Goal: Task Accomplishment & Management: Complete application form

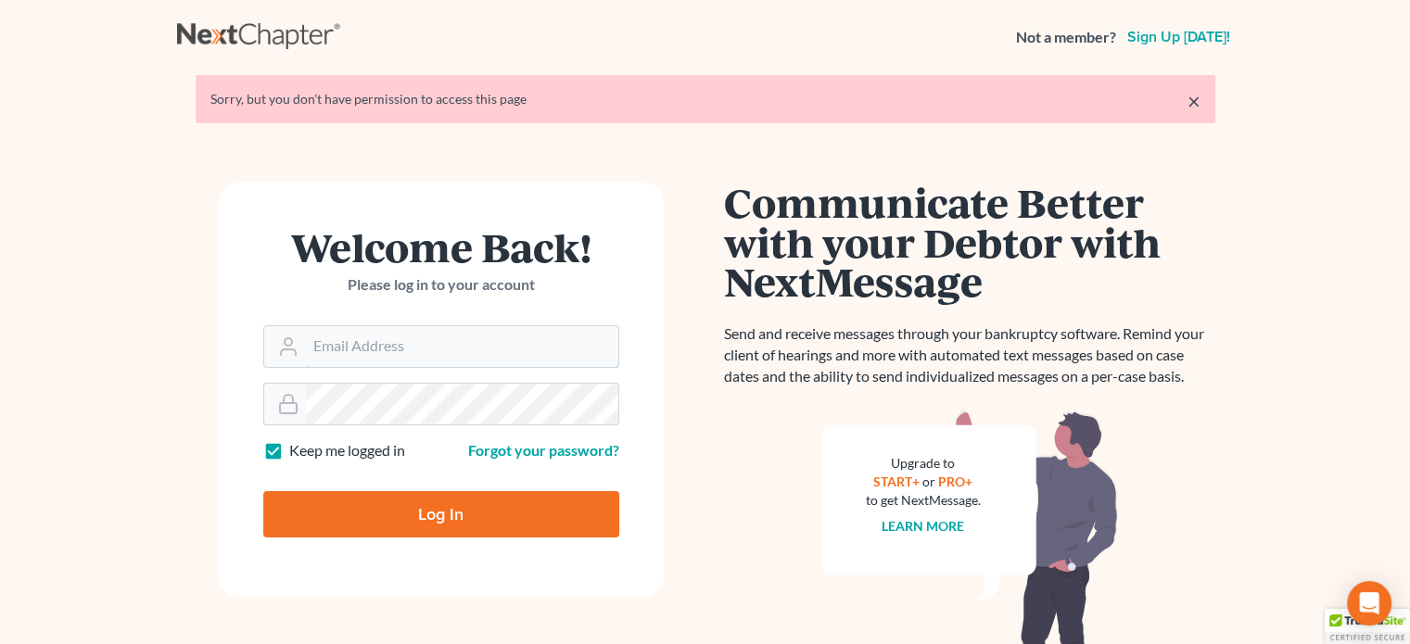
type input "daisy@wedefend.net"
click at [475, 527] on input "Log In" at bounding box center [441, 514] width 356 height 46
type input "Thinking..."
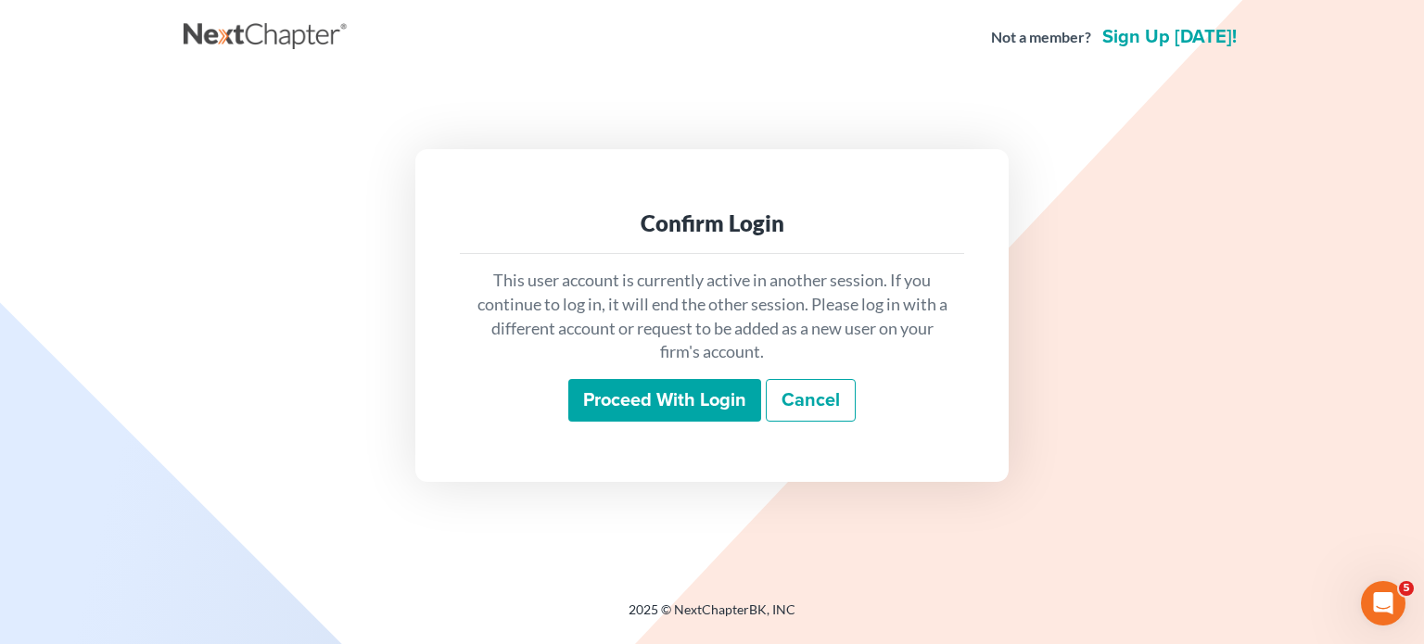
click at [597, 391] on input "Proceed with login" at bounding box center [664, 400] width 193 height 43
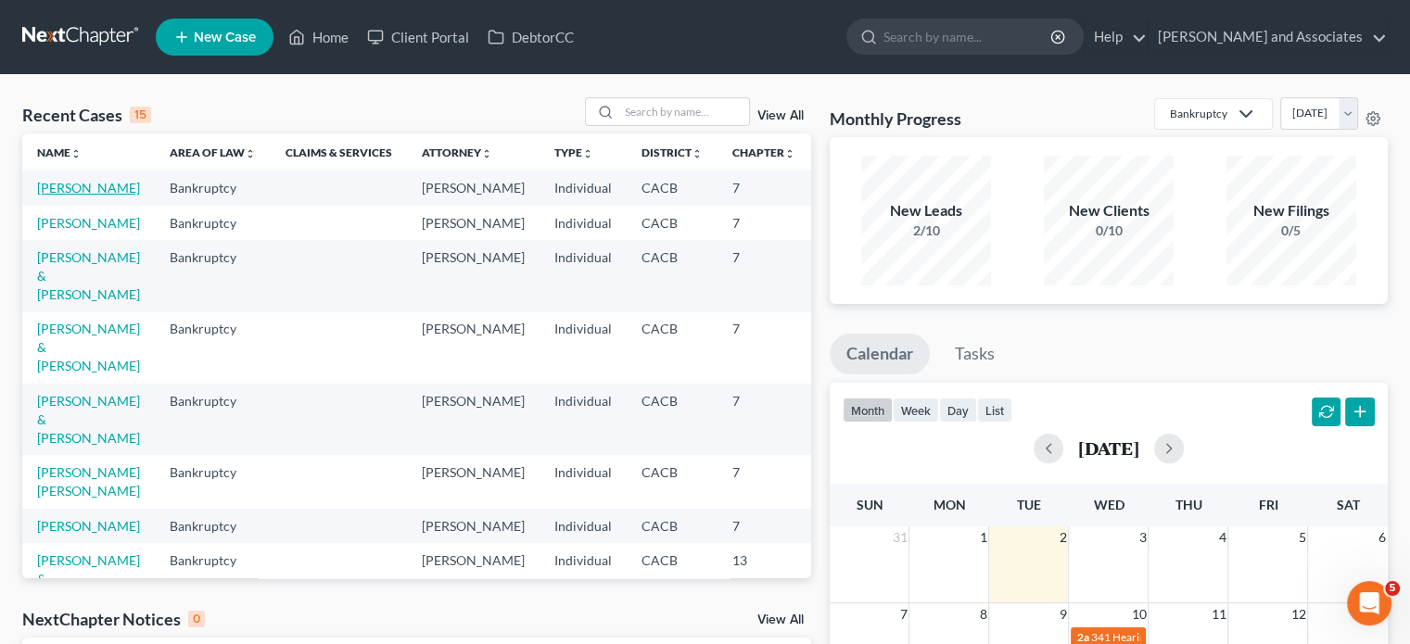
click at [57, 196] on link "[PERSON_NAME]" at bounding box center [88, 188] width 103 height 16
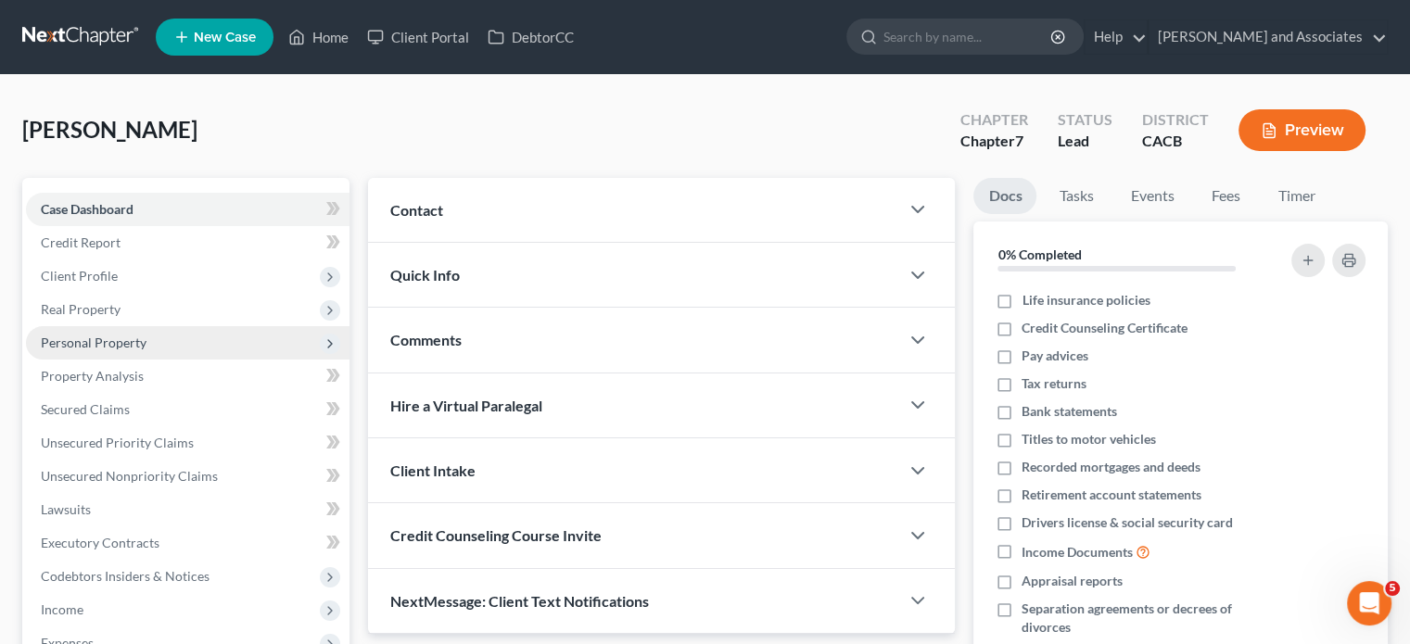
click at [189, 344] on span "Personal Property" at bounding box center [188, 342] width 324 height 33
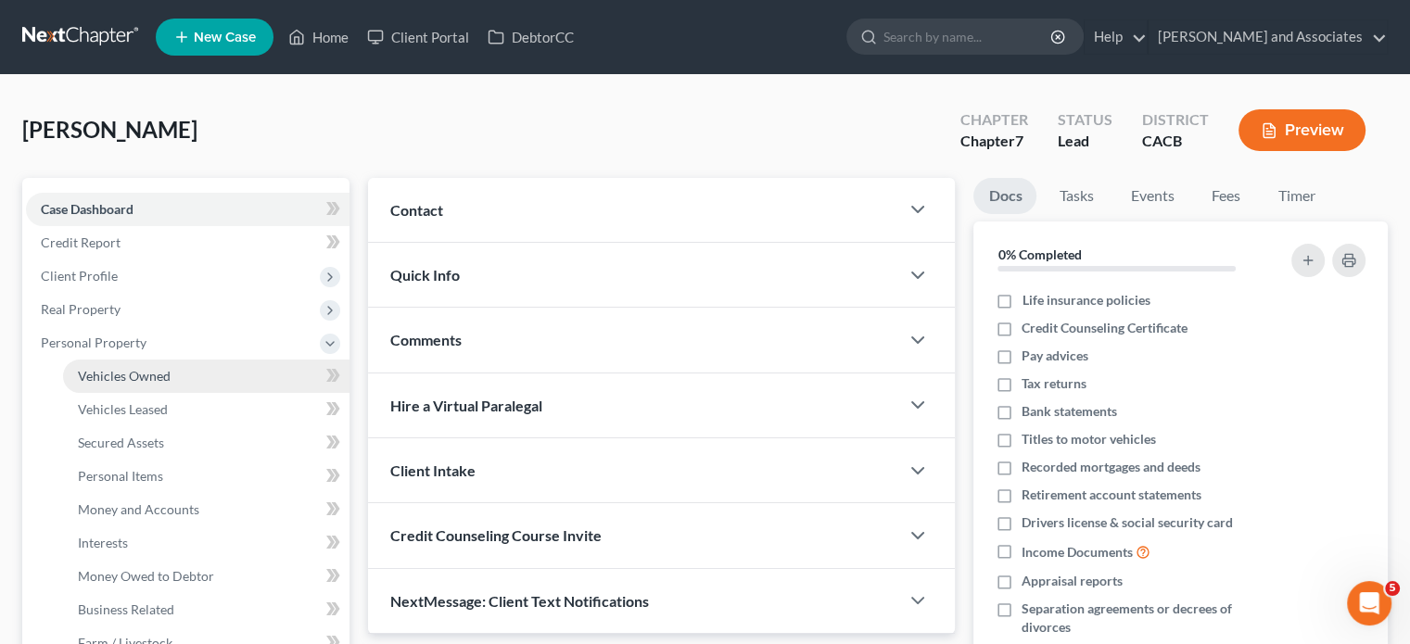
click at [234, 385] on link "Vehicles Owned" at bounding box center [206, 376] width 286 height 33
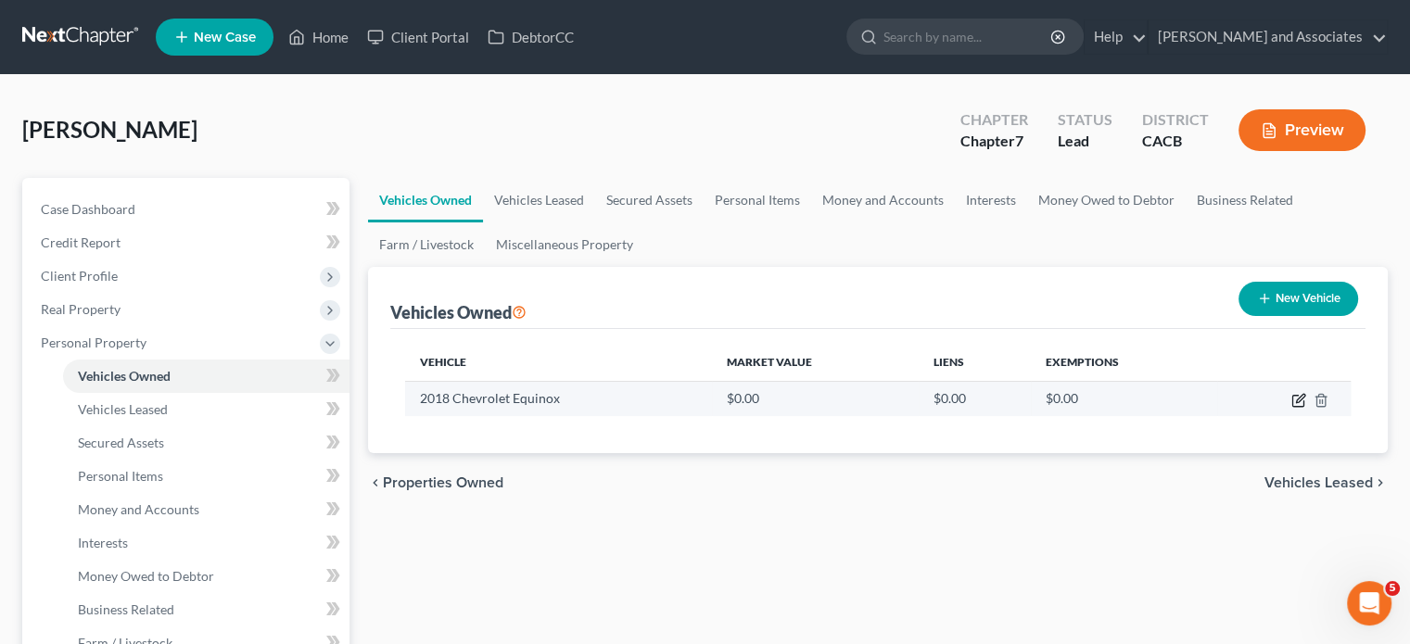
click at [1295, 398] on icon "button" at bounding box center [1298, 400] width 15 height 15
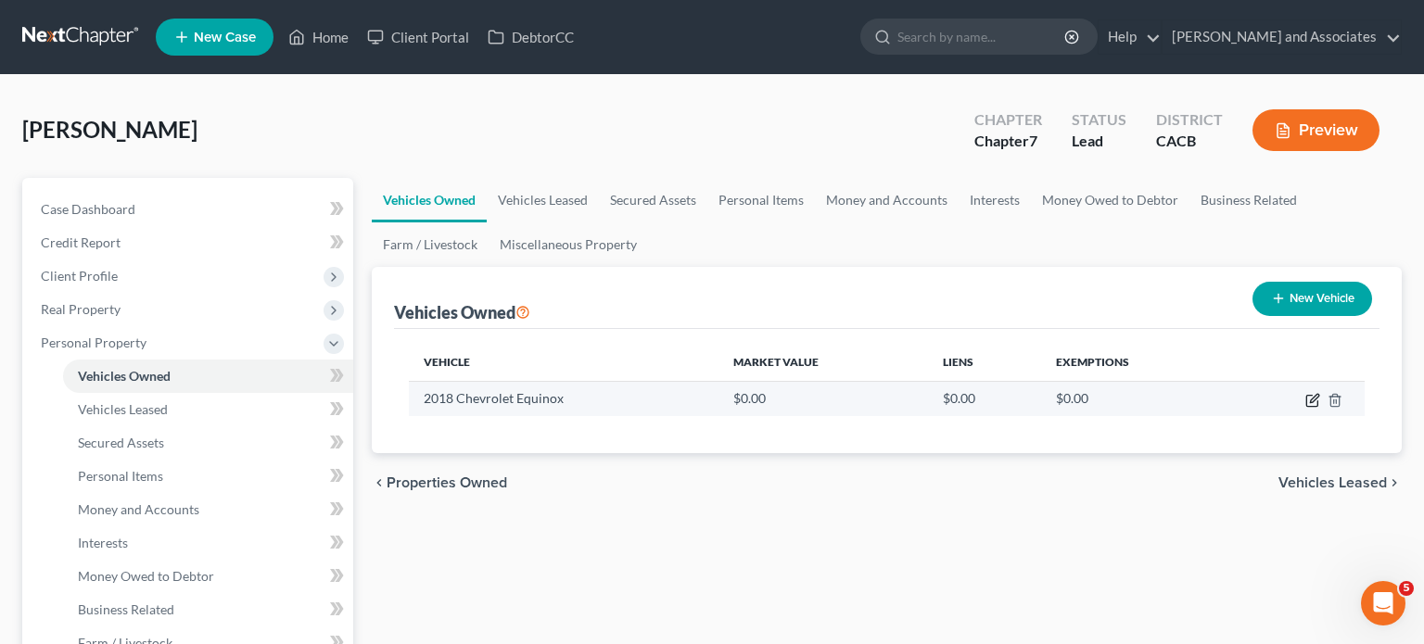
select select "0"
select select "8"
select select "2"
select select "4"
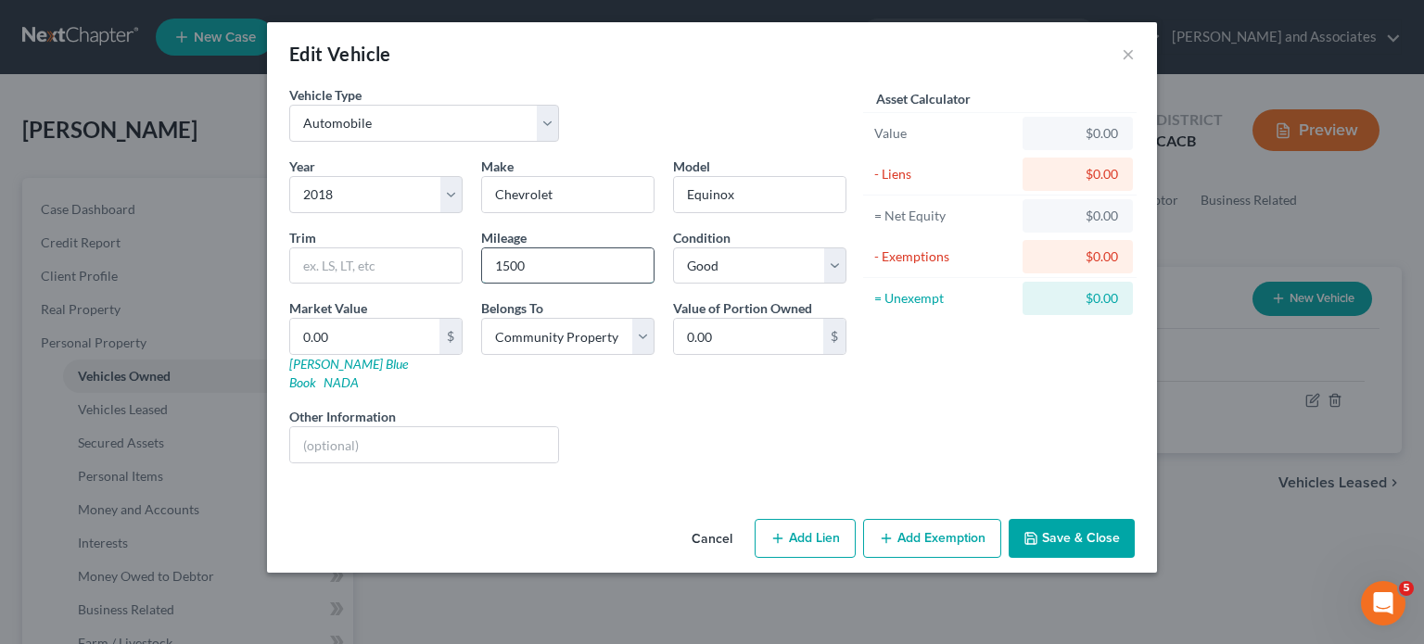
click at [574, 274] on input "1500" at bounding box center [567, 265] width 171 height 35
type input "15000"
click at [1096, 519] on button "Save & Close" at bounding box center [1072, 538] width 126 height 39
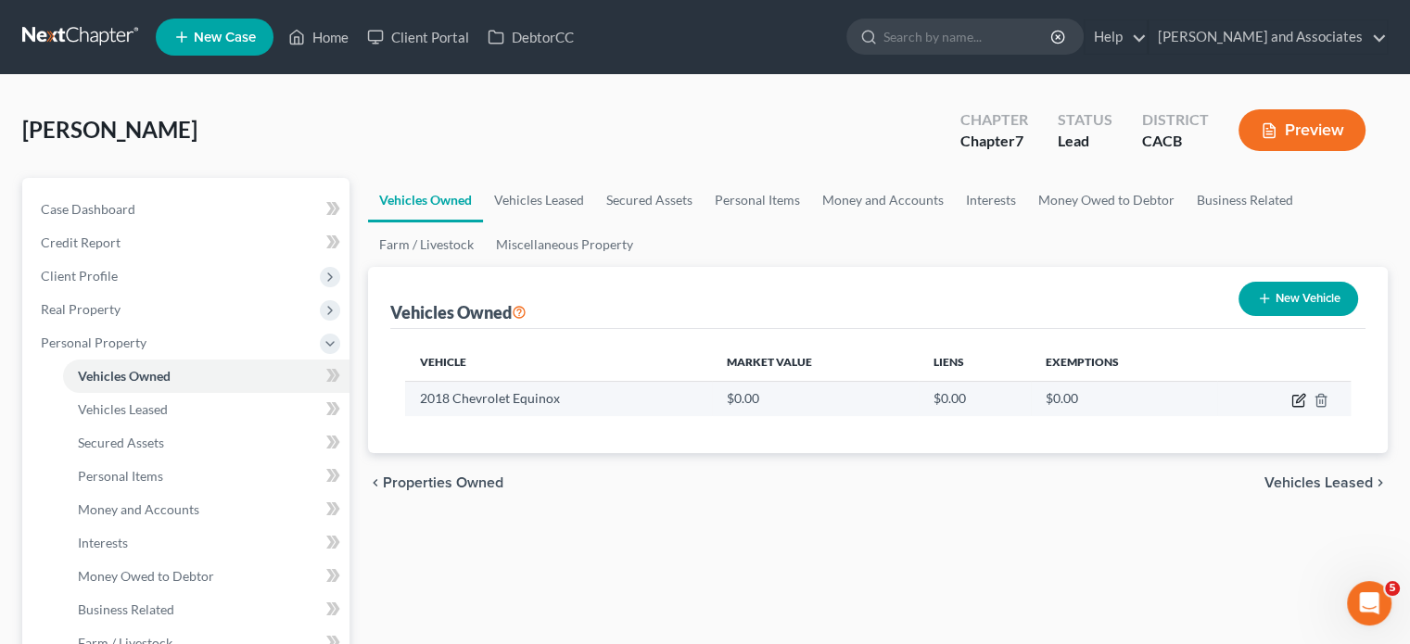
click at [1292, 399] on icon "button" at bounding box center [1297, 401] width 11 height 11
select select "0"
select select "8"
select select "2"
select select "4"
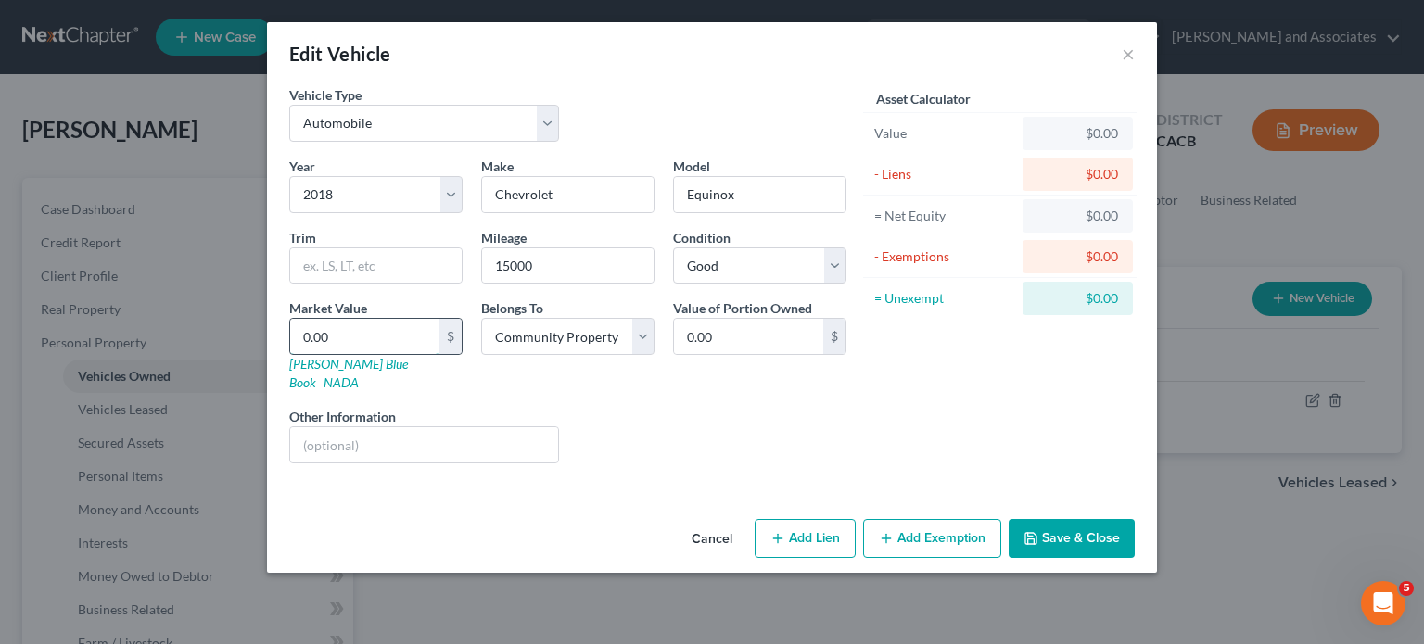
click at [400, 328] on input "0.00" at bounding box center [364, 336] width 149 height 35
type input "1"
type input "1.00"
type input "13"
type input "13.00"
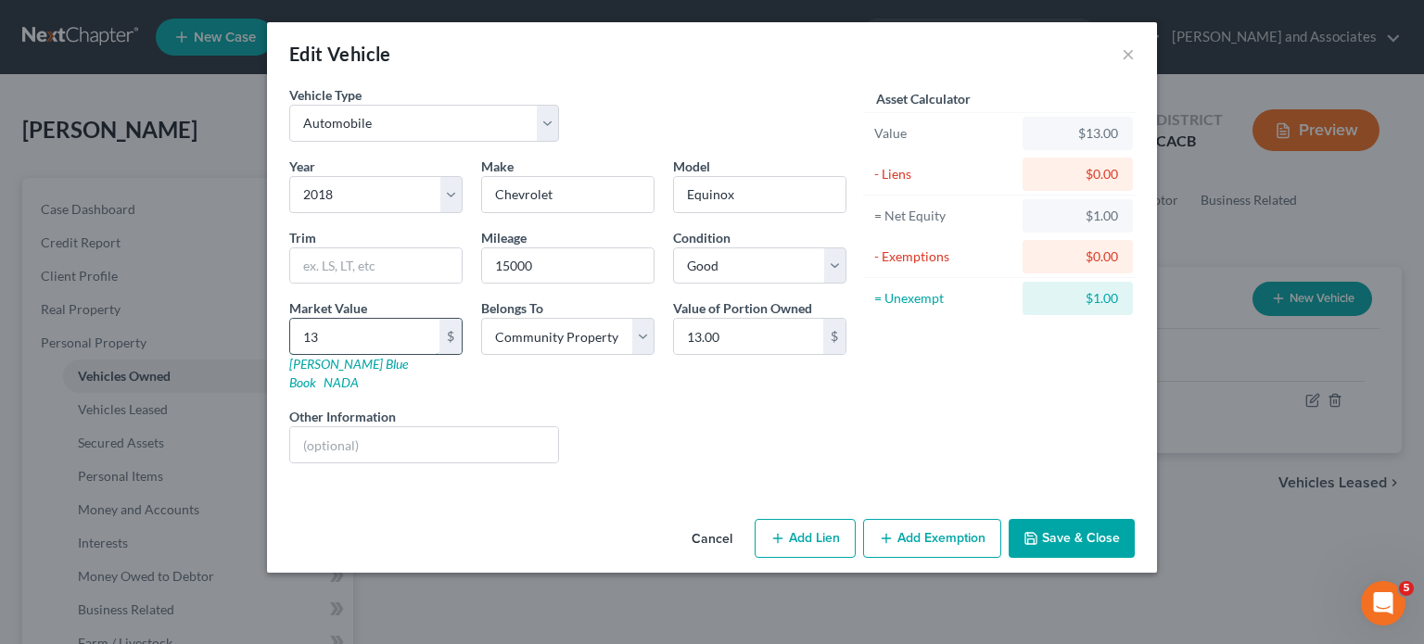
type input "136"
type input "136.00"
type input "1363"
type input "1,363.00"
type input "1,3635"
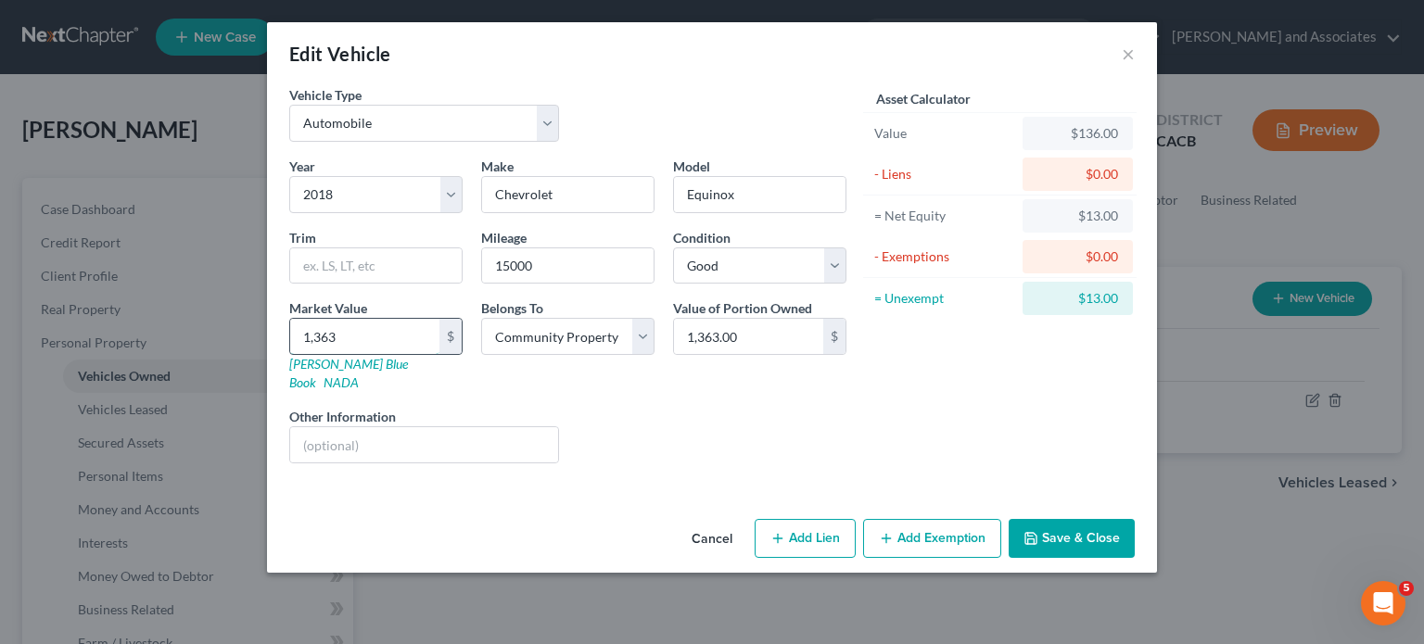
type input "13,635.00"
type input "13,635"
click at [616, 365] on div "Belongs To * Select Debtor 1 Only Debtor 2 Only Debtor 1 And Debtor 2 Only At L…" at bounding box center [568, 345] width 192 height 94
click at [1063, 519] on button "Save & Close" at bounding box center [1072, 538] width 126 height 39
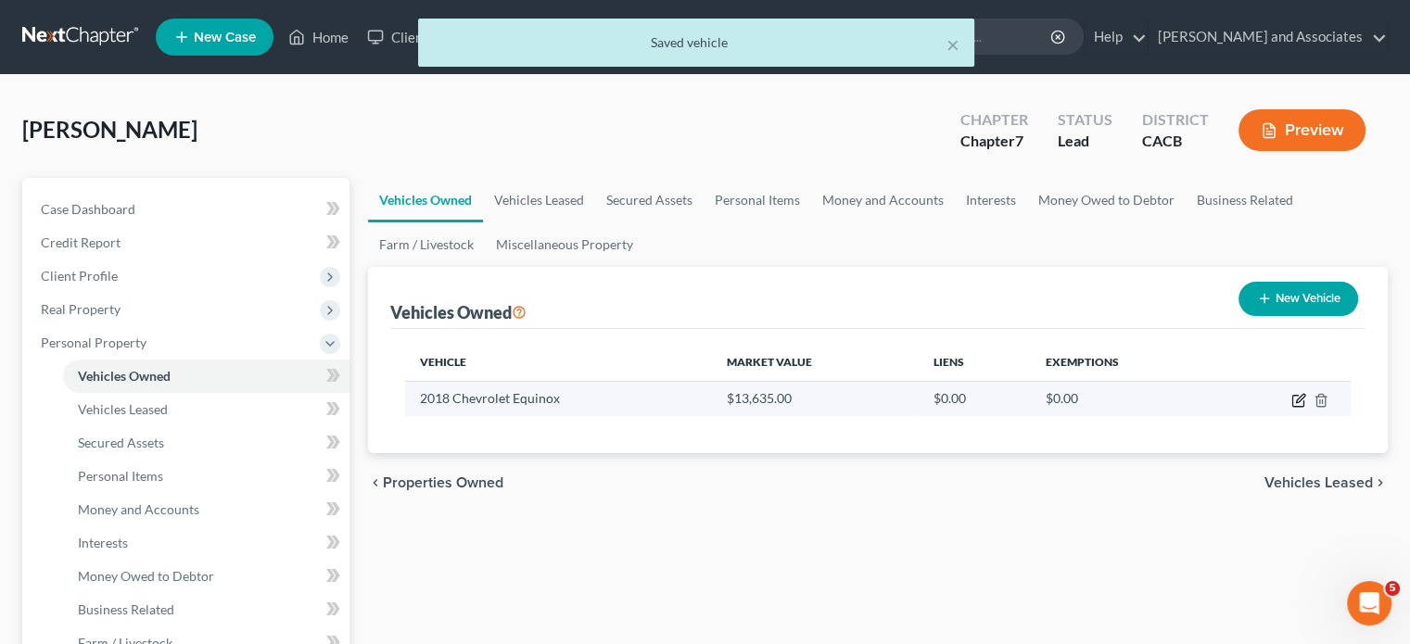
click at [1300, 397] on icon "button" at bounding box center [1298, 400] width 15 height 15
select select "0"
select select "8"
select select "2"
select select "4"
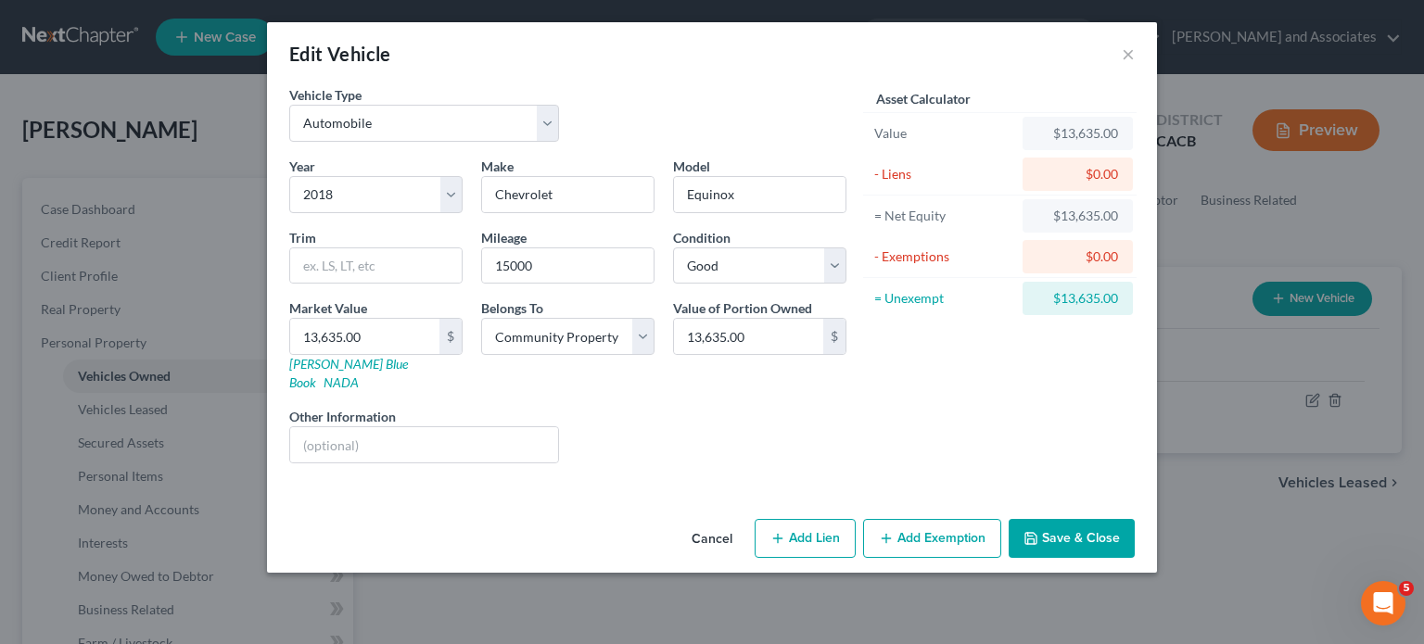
click at [1079, 519] on button "Save & Close" at bounding box center [1072, 538] width 126 height 39
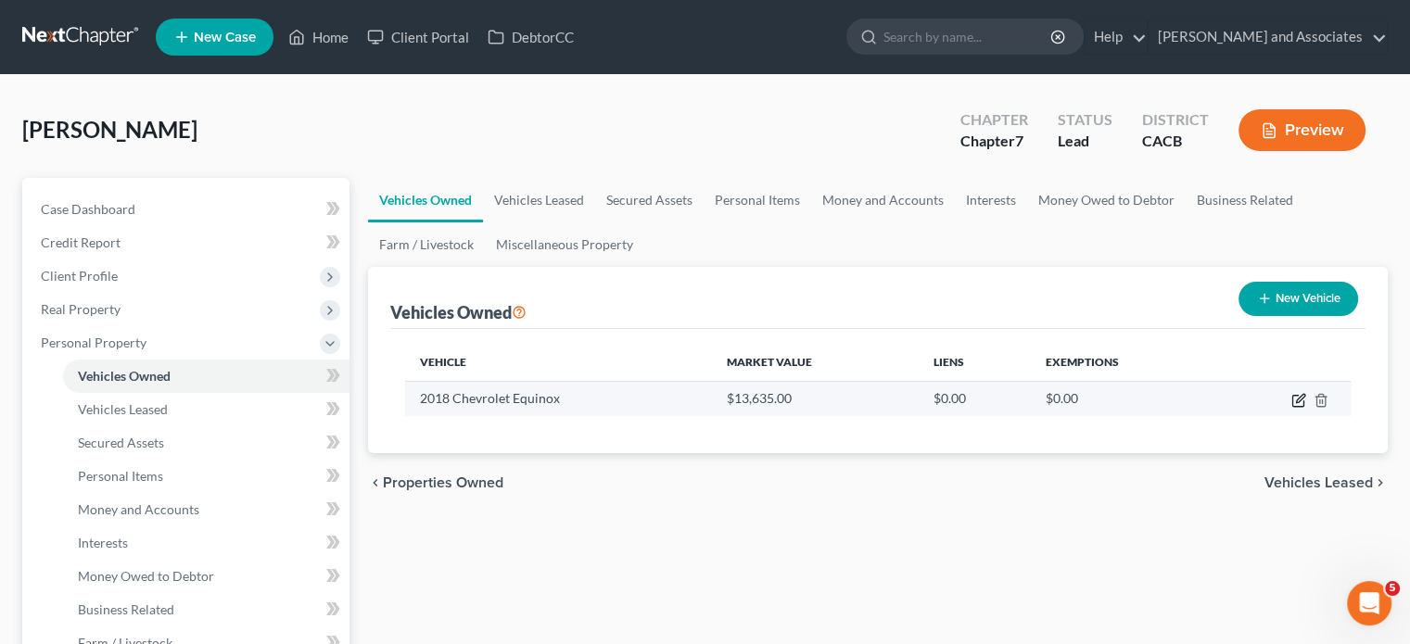
click at [1301, 398] on icon "button" at bounding box center [1298, 400] width 15 height 15
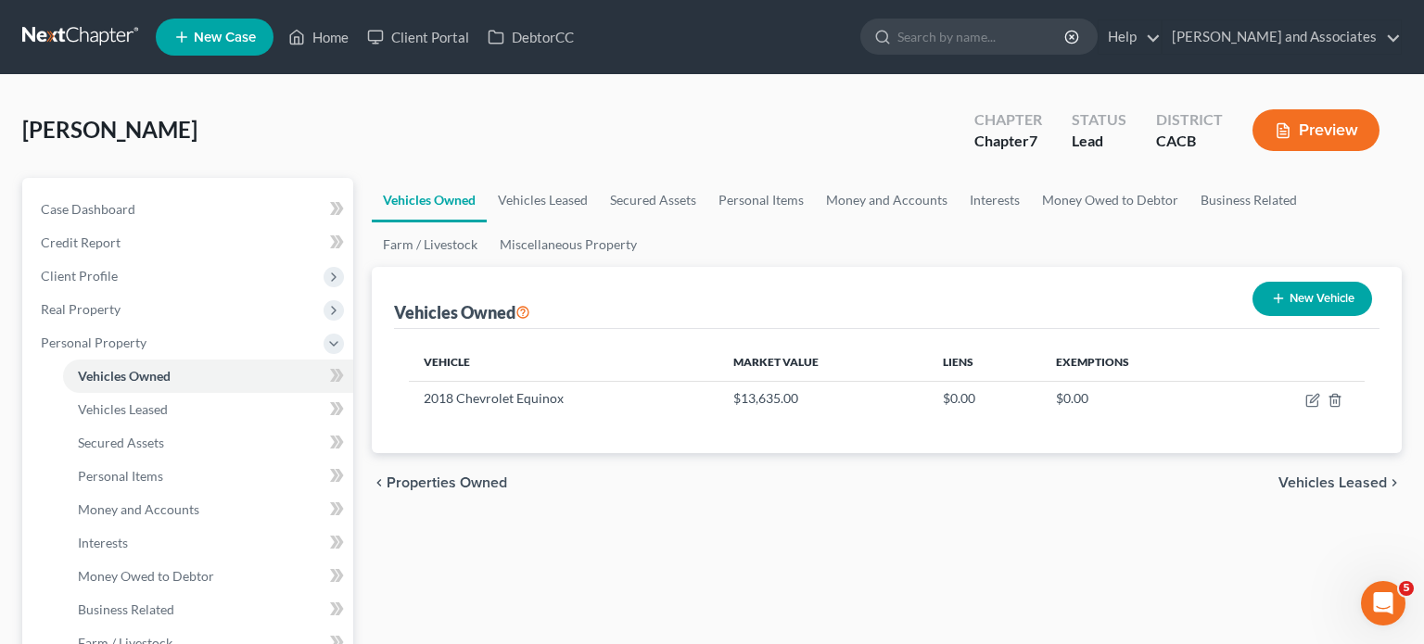
select select "0"
select select "8"
select select "2"
select select "4"
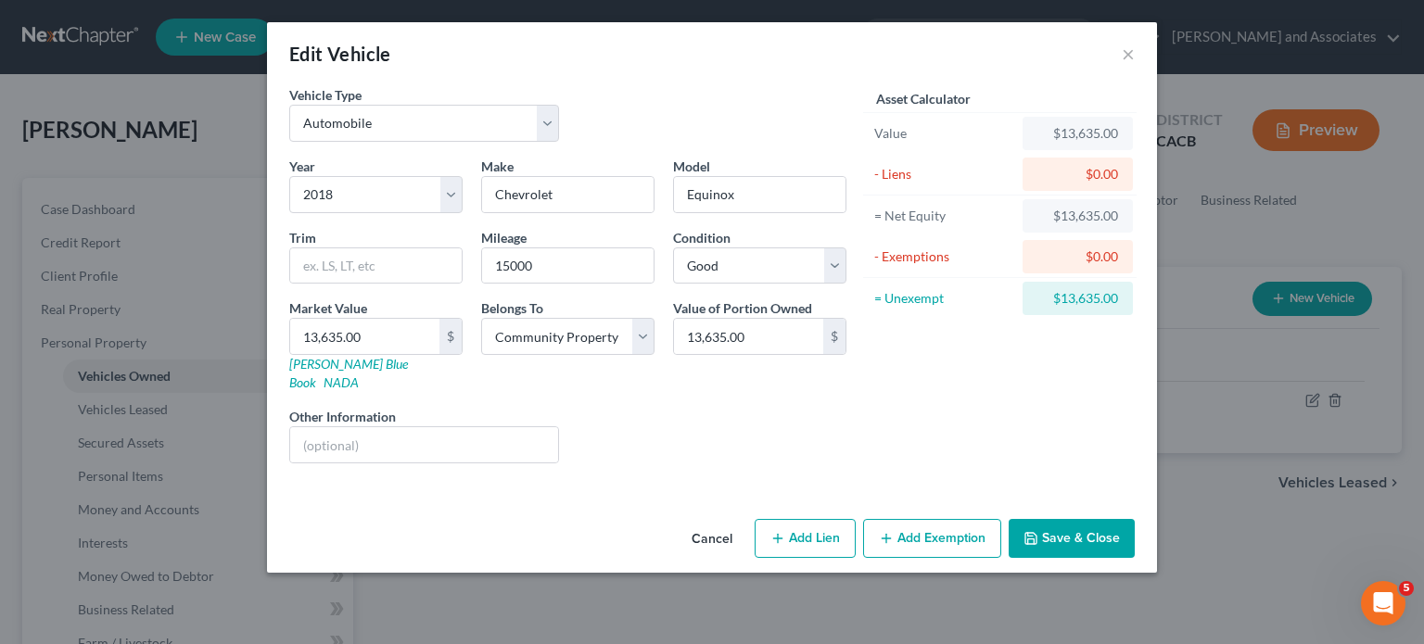
click at [933, 519] on button "Add Exemption" at bounding box center [932, 538] width 138 height 39
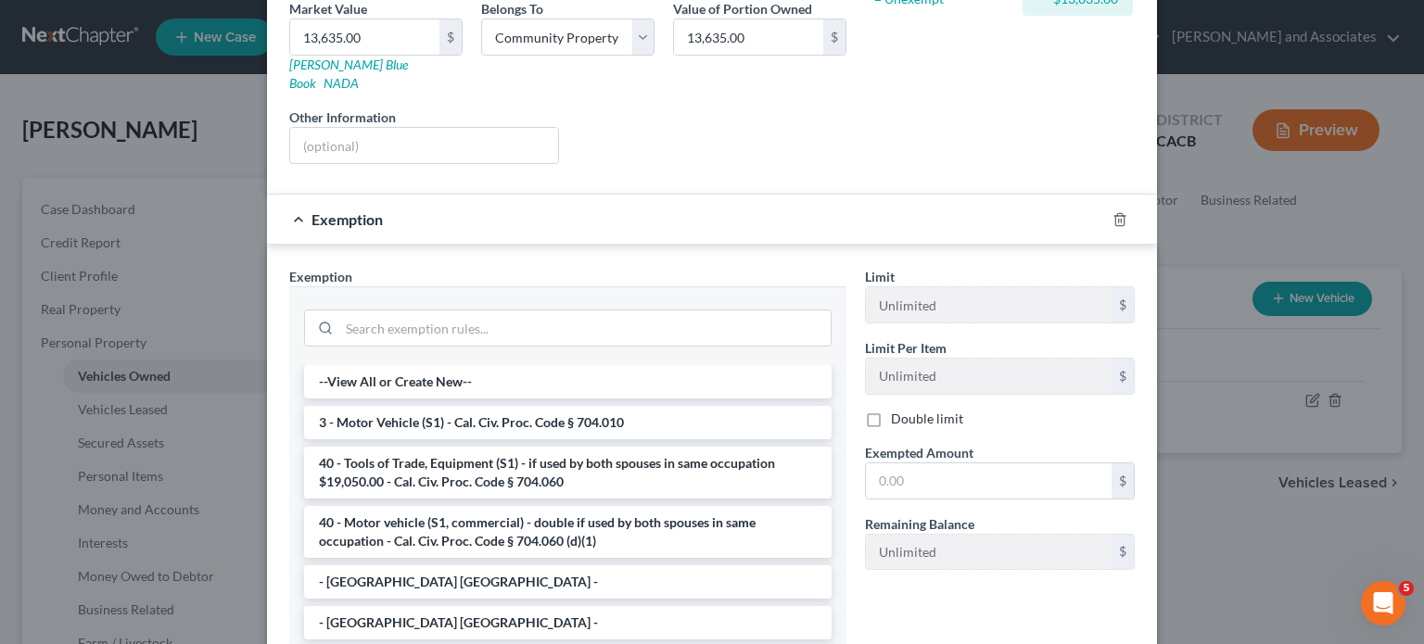
scroll to position [371, 0]
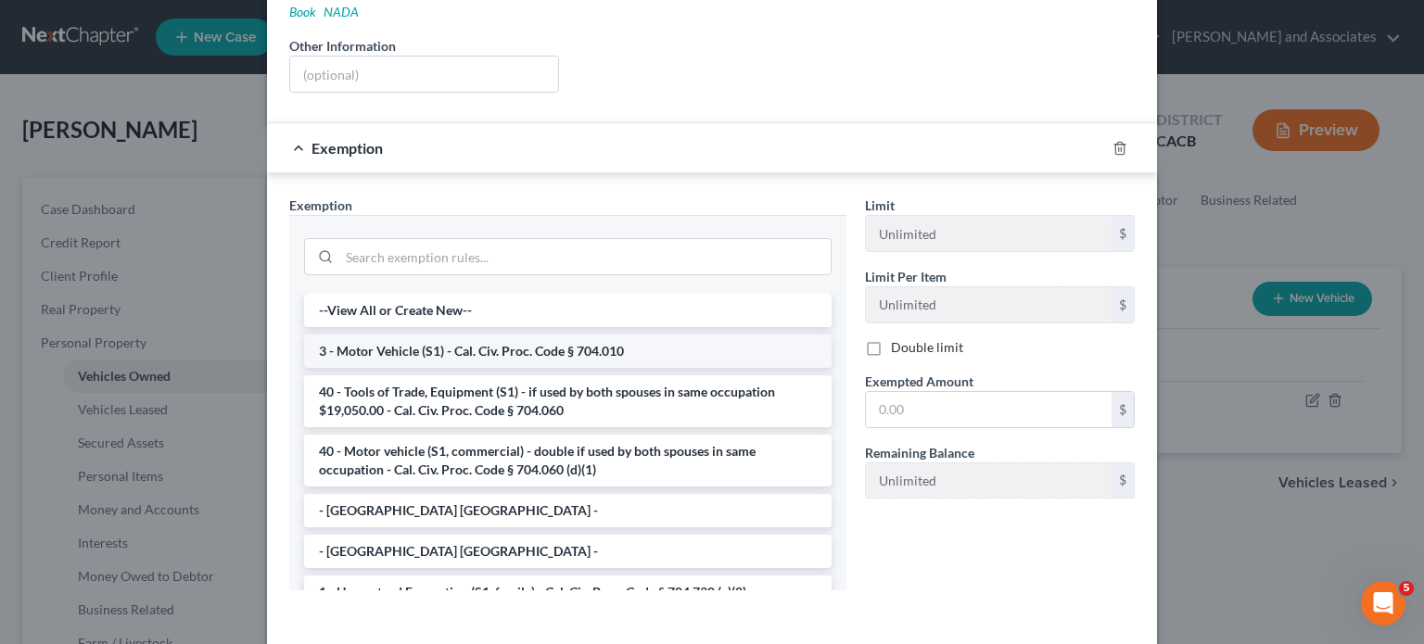
click at [567, 335] on li "3 - Motor Vehicle (S1) - Cal. Civ. Proc. Code § 704.010" at bounding box center [567, 351] width 527 height 33
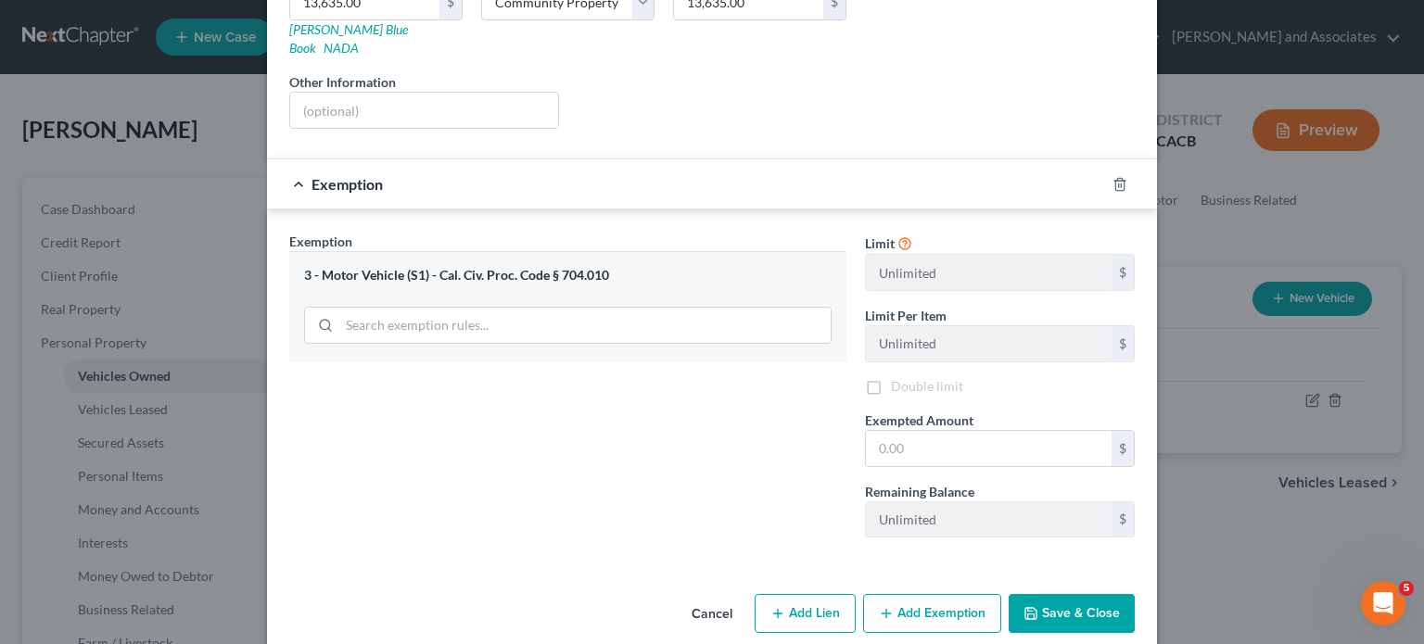
scroll to position [337, 0]
click at [959, 428] on input "text" at bounding box center [989, 445] width 246 height 35
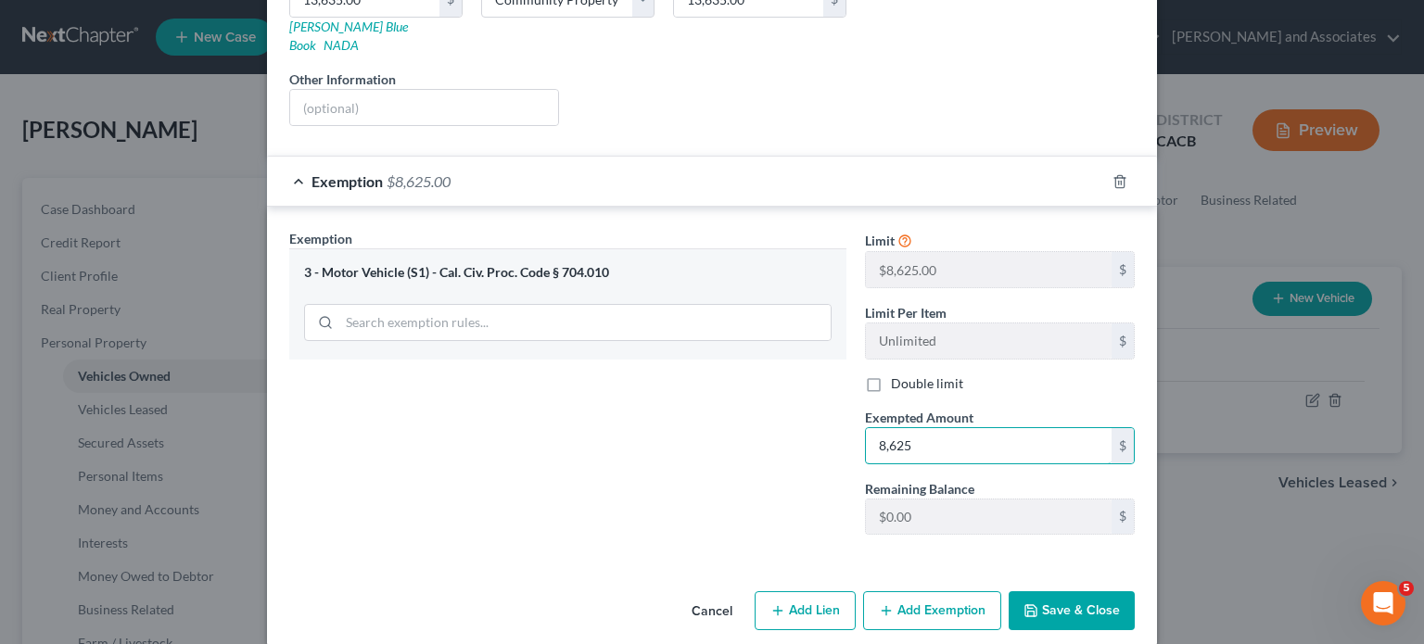
type input "8,625"
click at [1044, 584] on div "Cancel Add Lien Add Lease Add Exemption Save & Close" at bounding box center [712, 614] width 890 height 61
click at [1037, 591] on button "Save & Close" at bounding box center [1072, 610] width 126 height 39
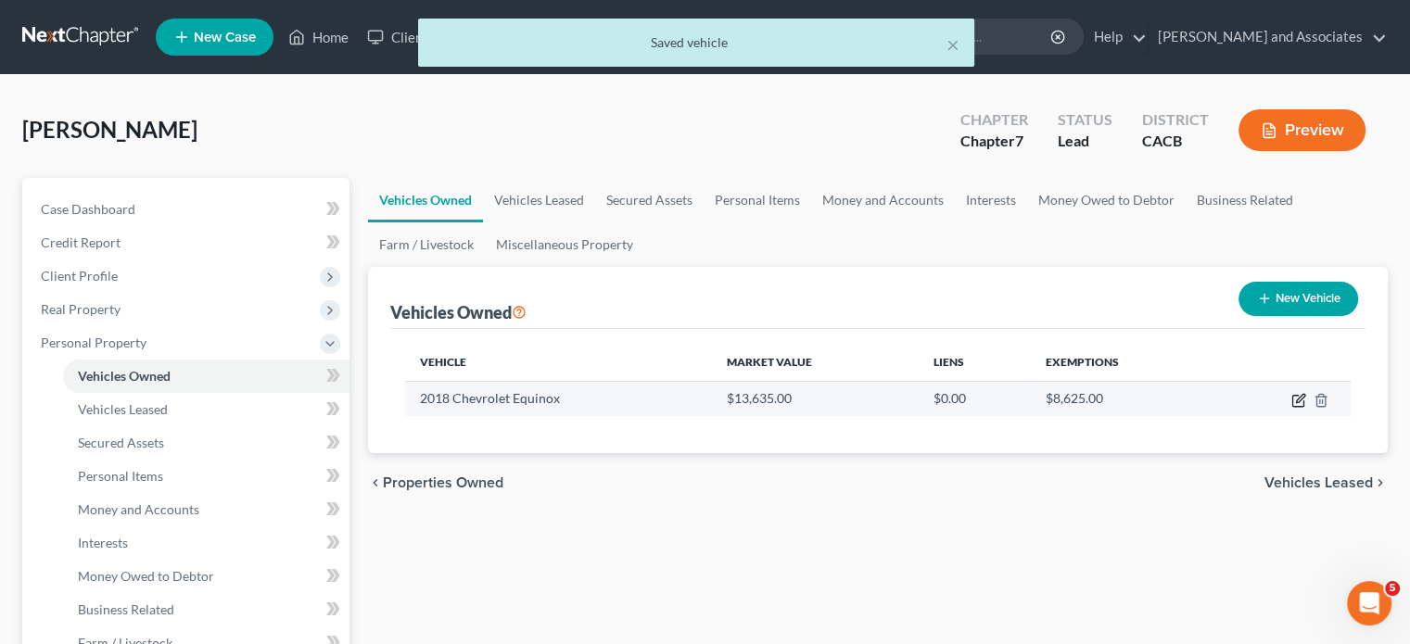
click at [1296, 397] on icon "button" at bounding box center [1298, 400] width 15 height 15
select select "0"
select select "8"
select select "2"
select select "4"
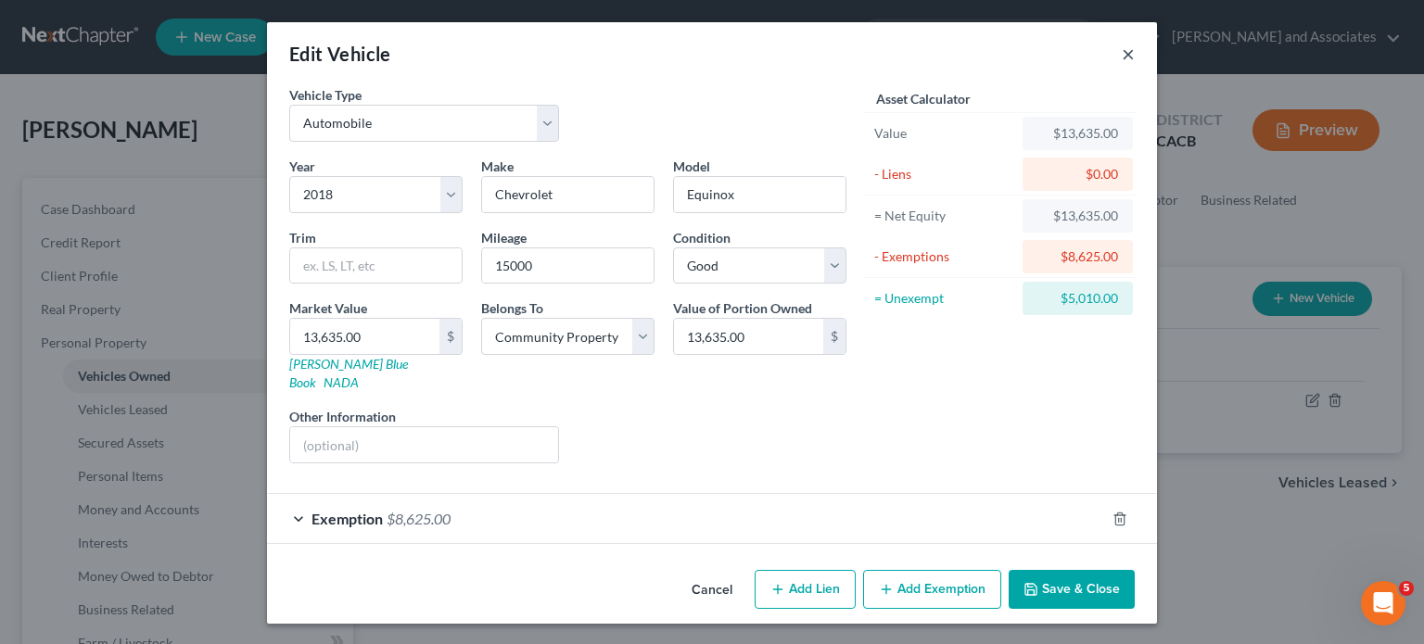
click at [1131, 57] on button "×" at bounding box center [1128, 54] width 13 height 22
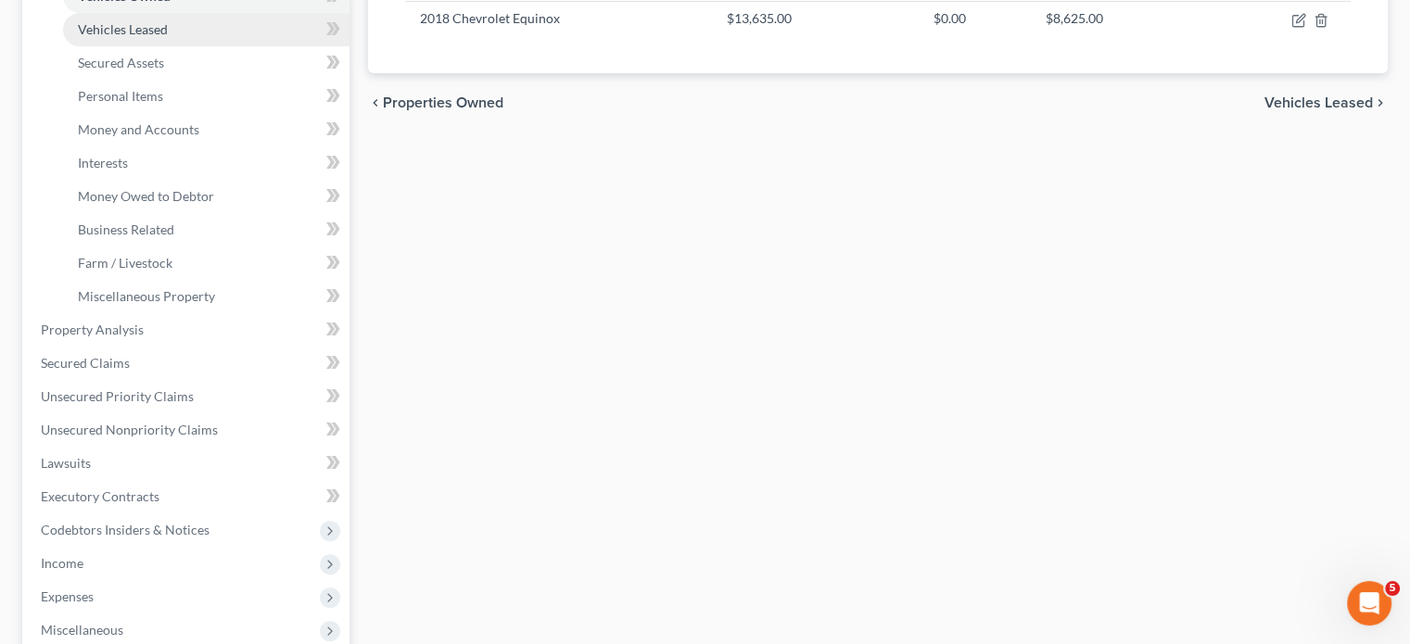
scroll to position [625, 0]
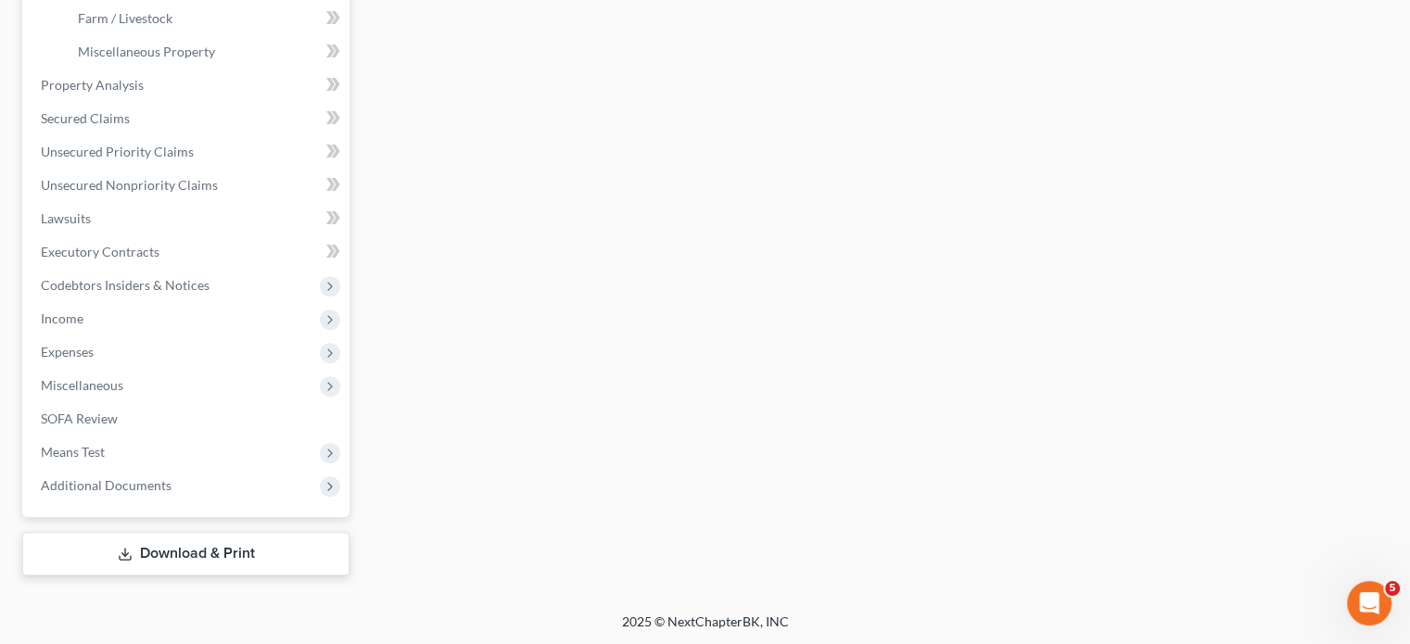
click at [182, 543] on link "Download & Print" at bounding box center [185, 554] width 327 height 44
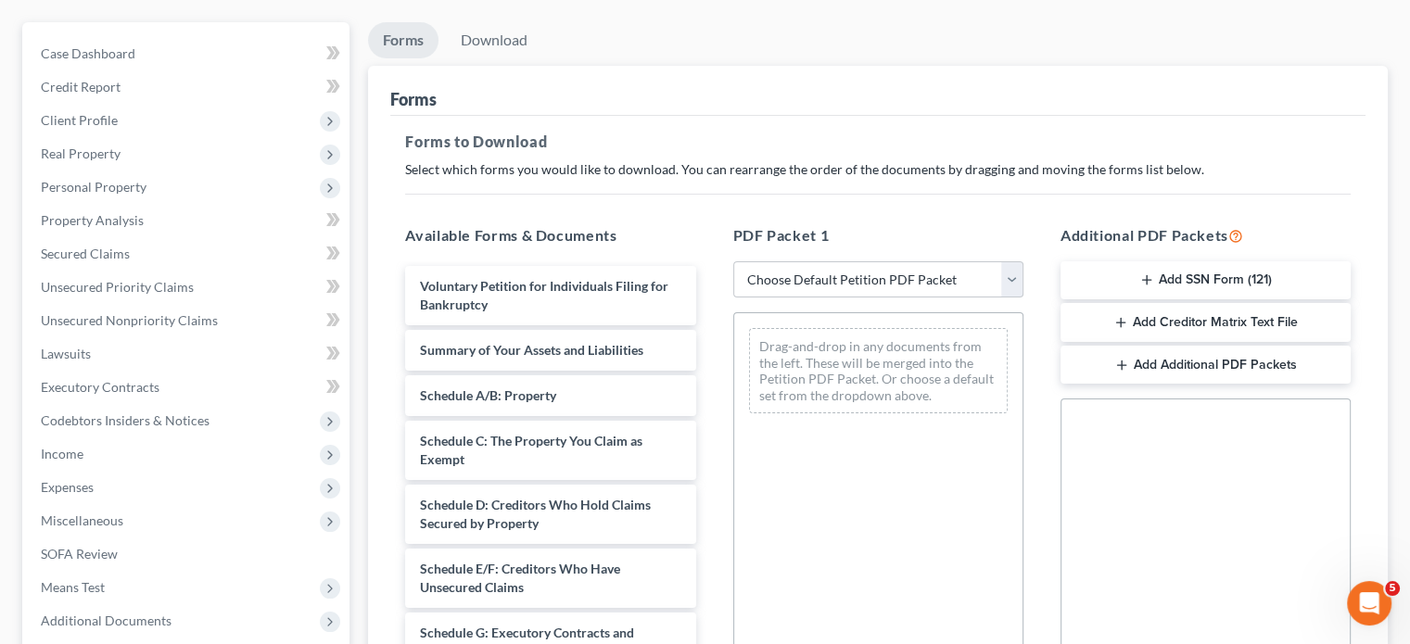
scroll to position [185, 0]
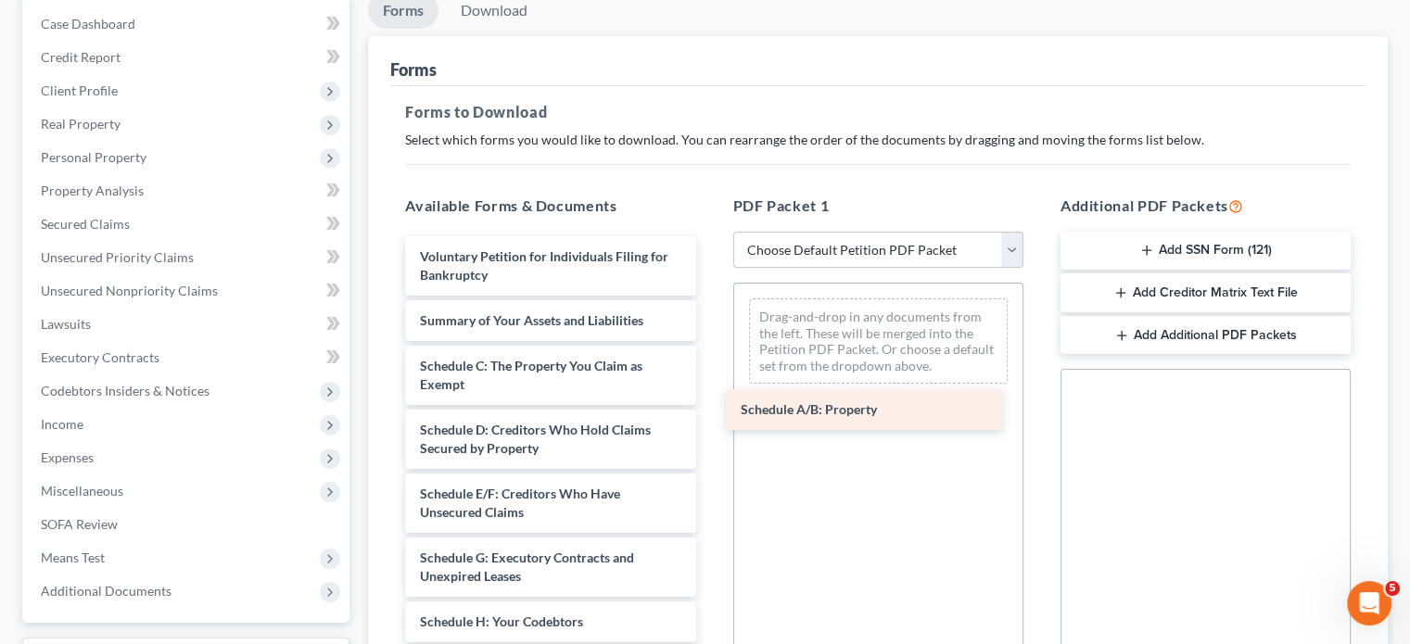
drag, startPoint x: 636, startPoint y: 357, endPoint x: 942, endPoint y: 402, distance: 309.3
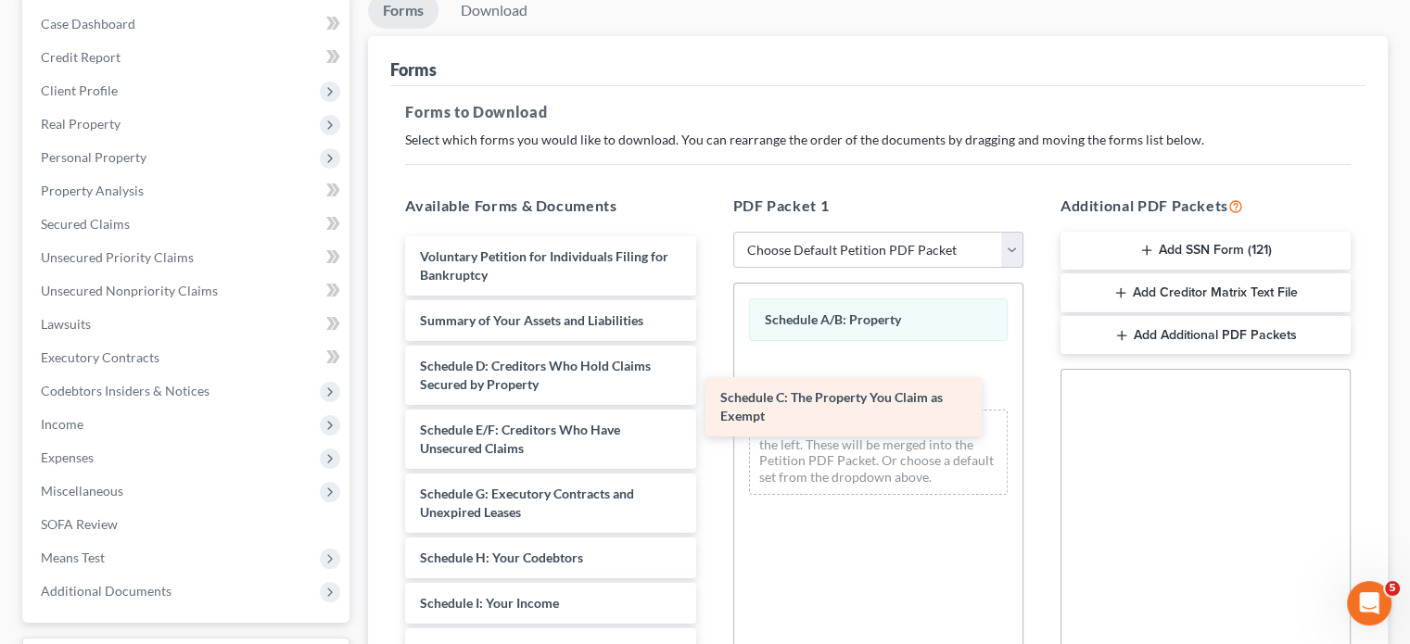
drag, startPoint x: 556, startPoint y: 377, endPoint x: 850, endPoint y: 411, distance: 295.7
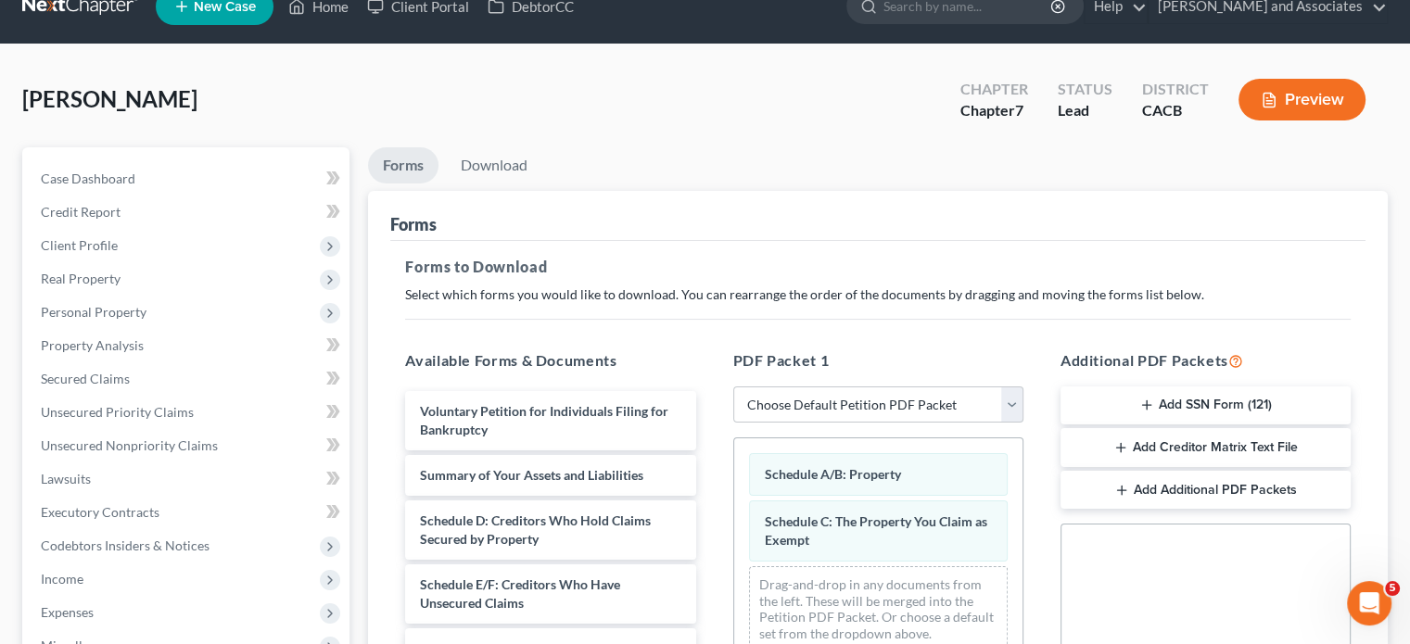
scroll to position [0, 0]
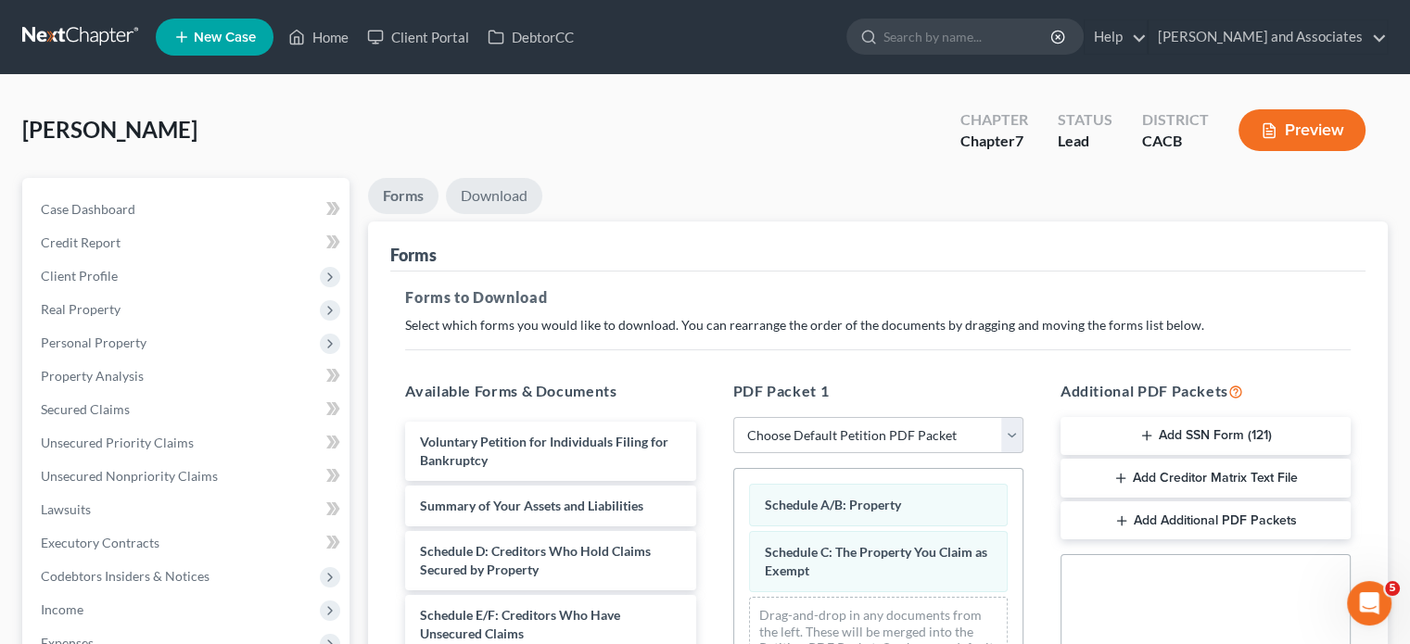
click at [500, 197] on link "Download" at bounding box center [494, 196] width 96 height 36
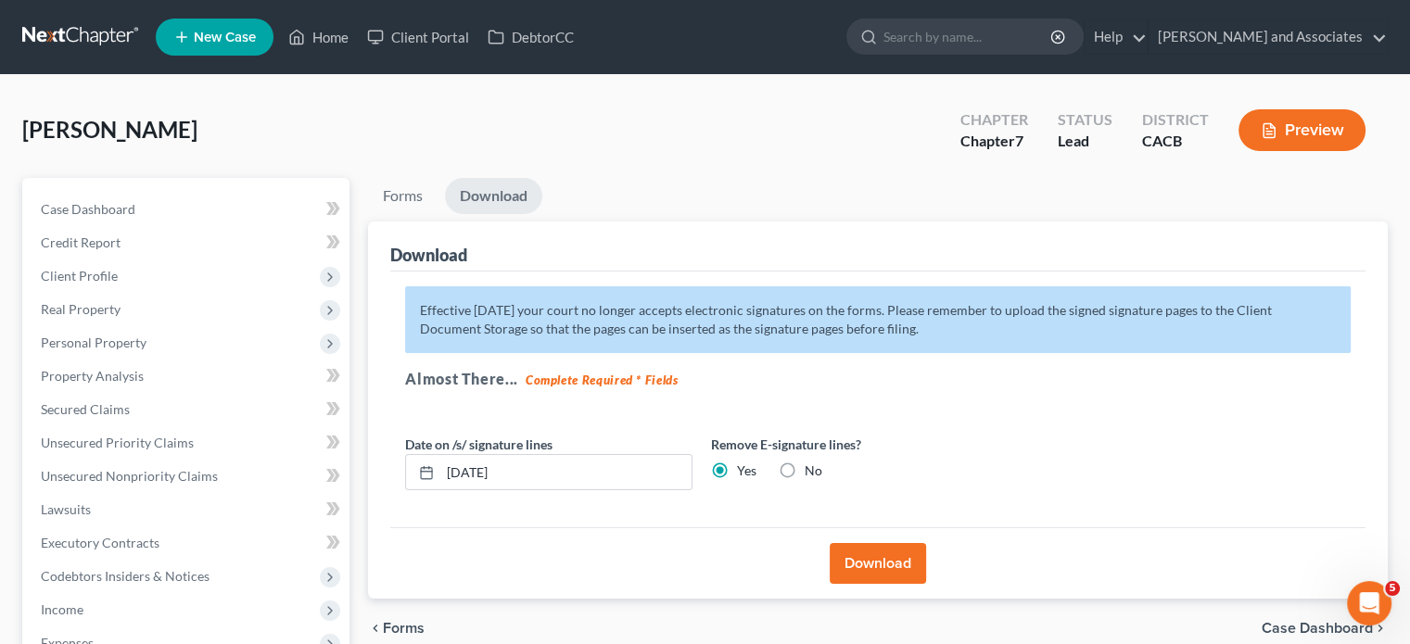
click at [897, 547] on button "Download" at bounding box center [878, 563] width 96 height 41
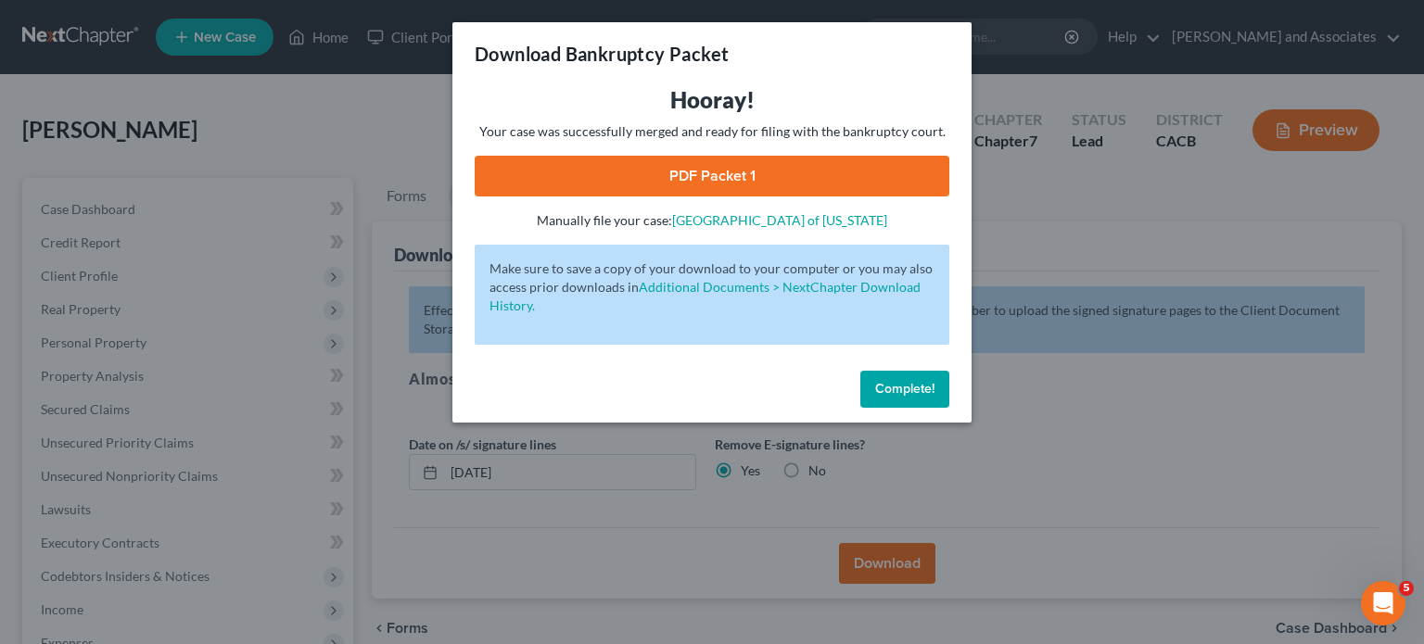
click at [709, 184] on link "PDF Packet 1" at bounding box center [712, 176] width 475 height 41
click at [908, 397] on button "Complete!" at bounding box center [904, 389] width 89 height 37
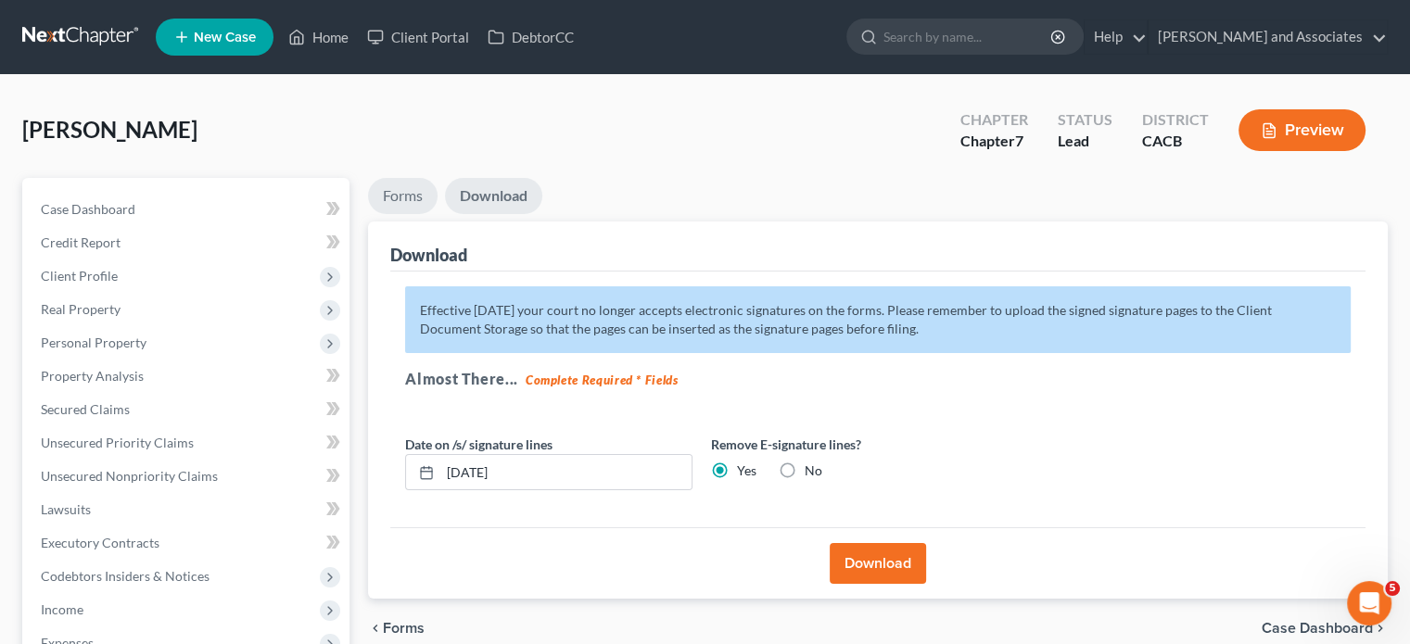
click at [420, 185] on link "Forms" at bounding box center [403, 196] width 70 height 36
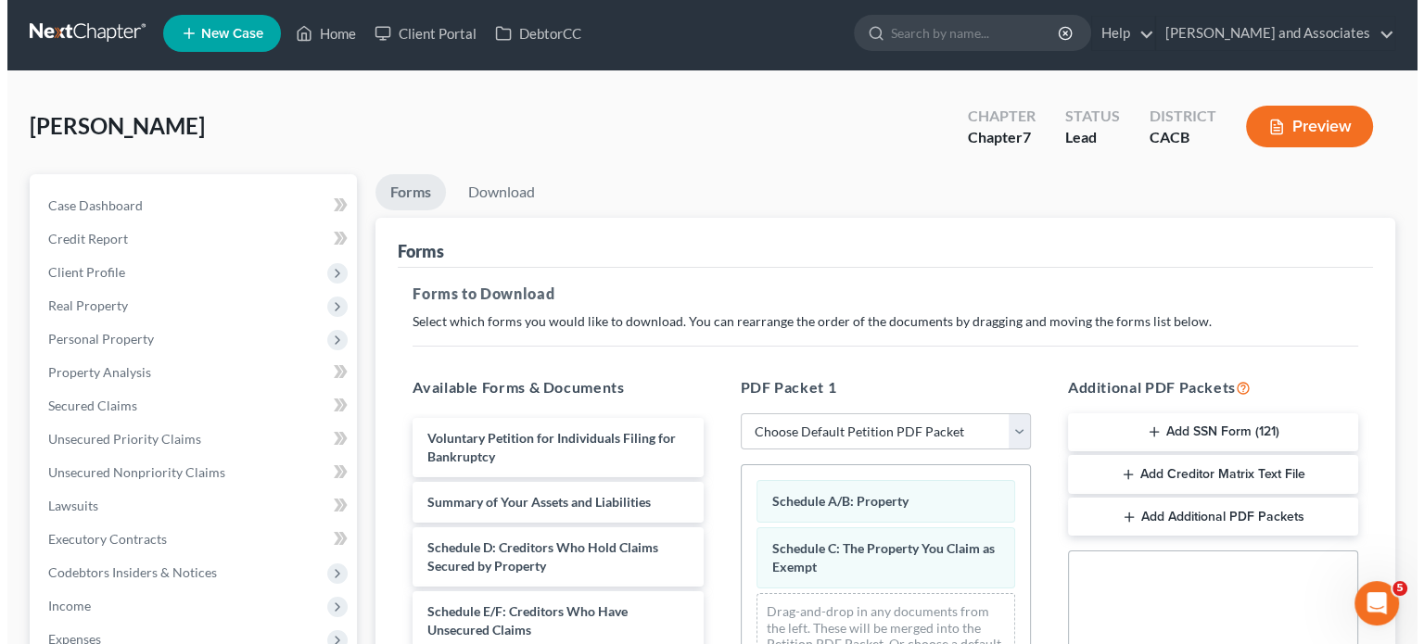
scroll to position [185, 0]
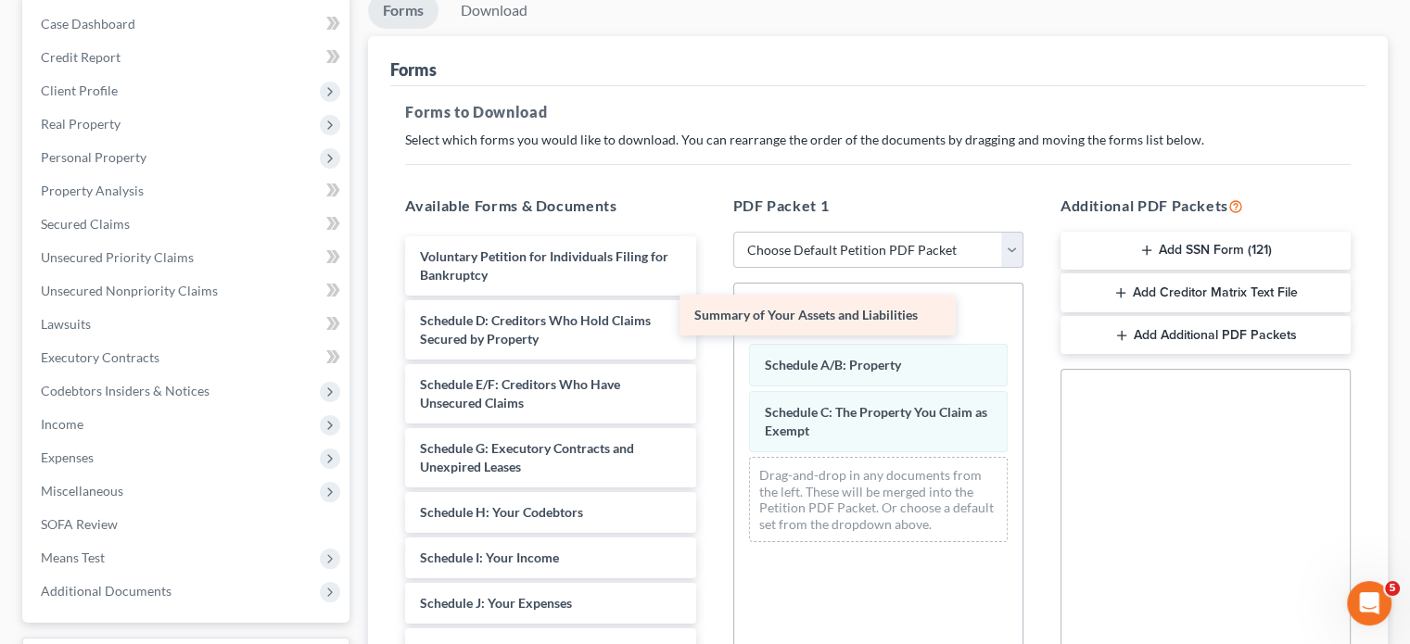
drag, startPoint x: 524, startPoint y: 314, endPoint x: 832, endPoint y: 302, distance: 308.9
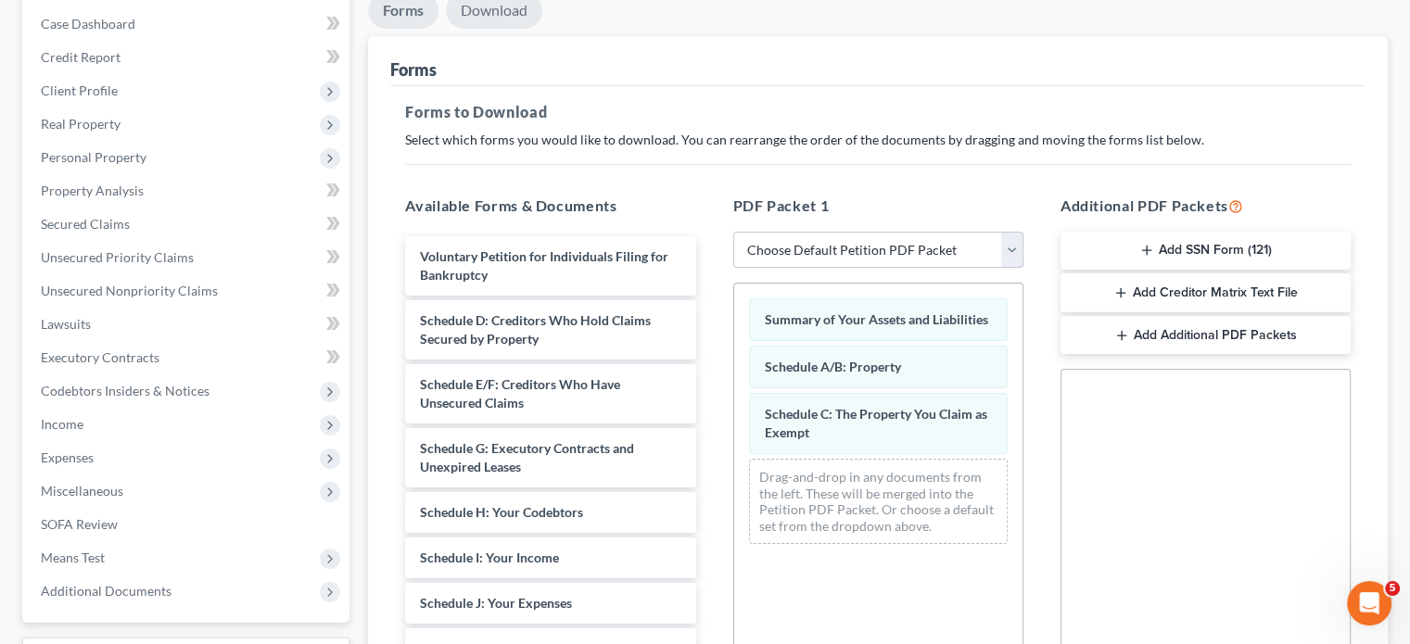
click at [501, 4] on link "Download" at bounding box center [494, 11] width 96 height 36
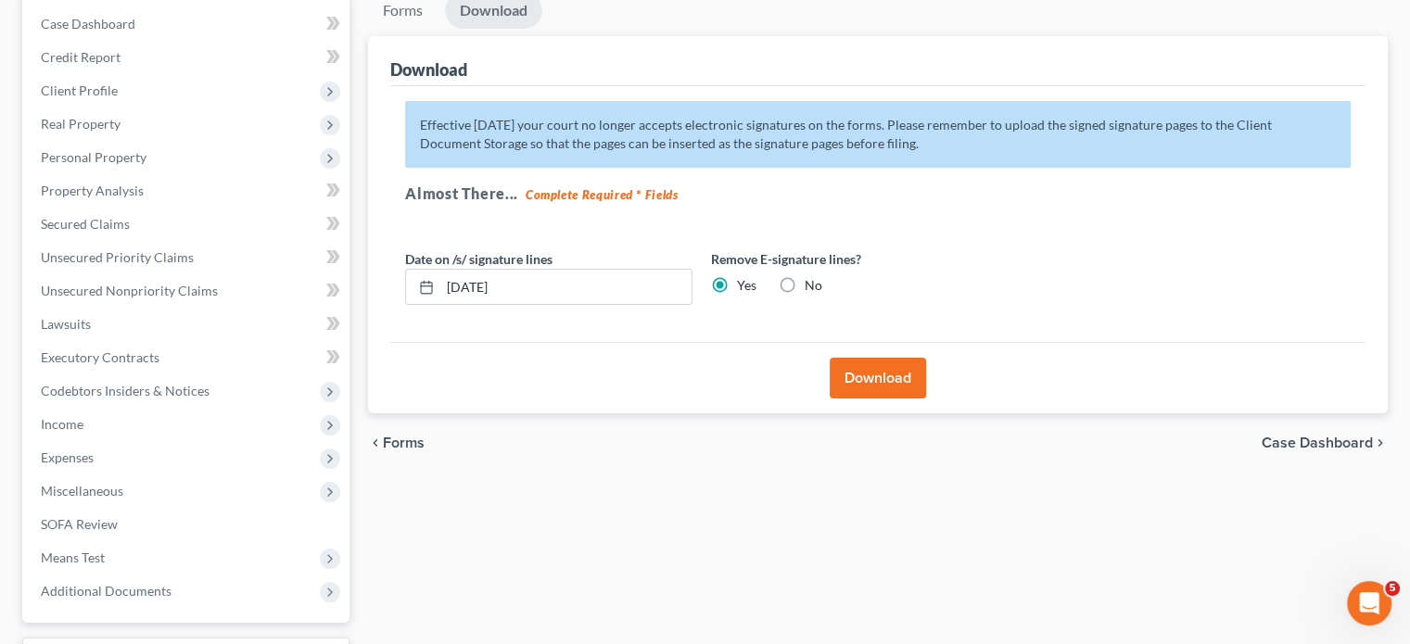
click at [881, 381] on button "Download" at bounding box center [878, 378] width 96 height 41
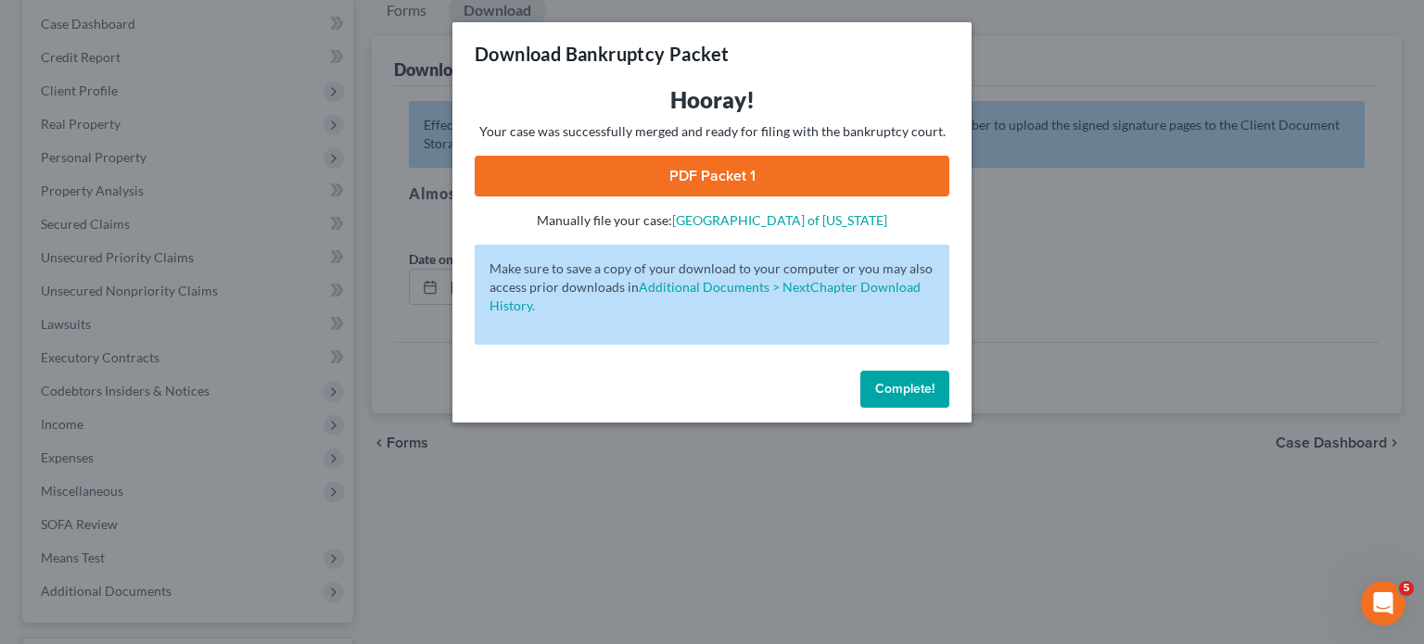
click at [663, 182] on link "PDF Packet 1" at bounding box center [712, 176] width 475 height 41
